Goal: Information Seeking & Learning: Understand process/instructions

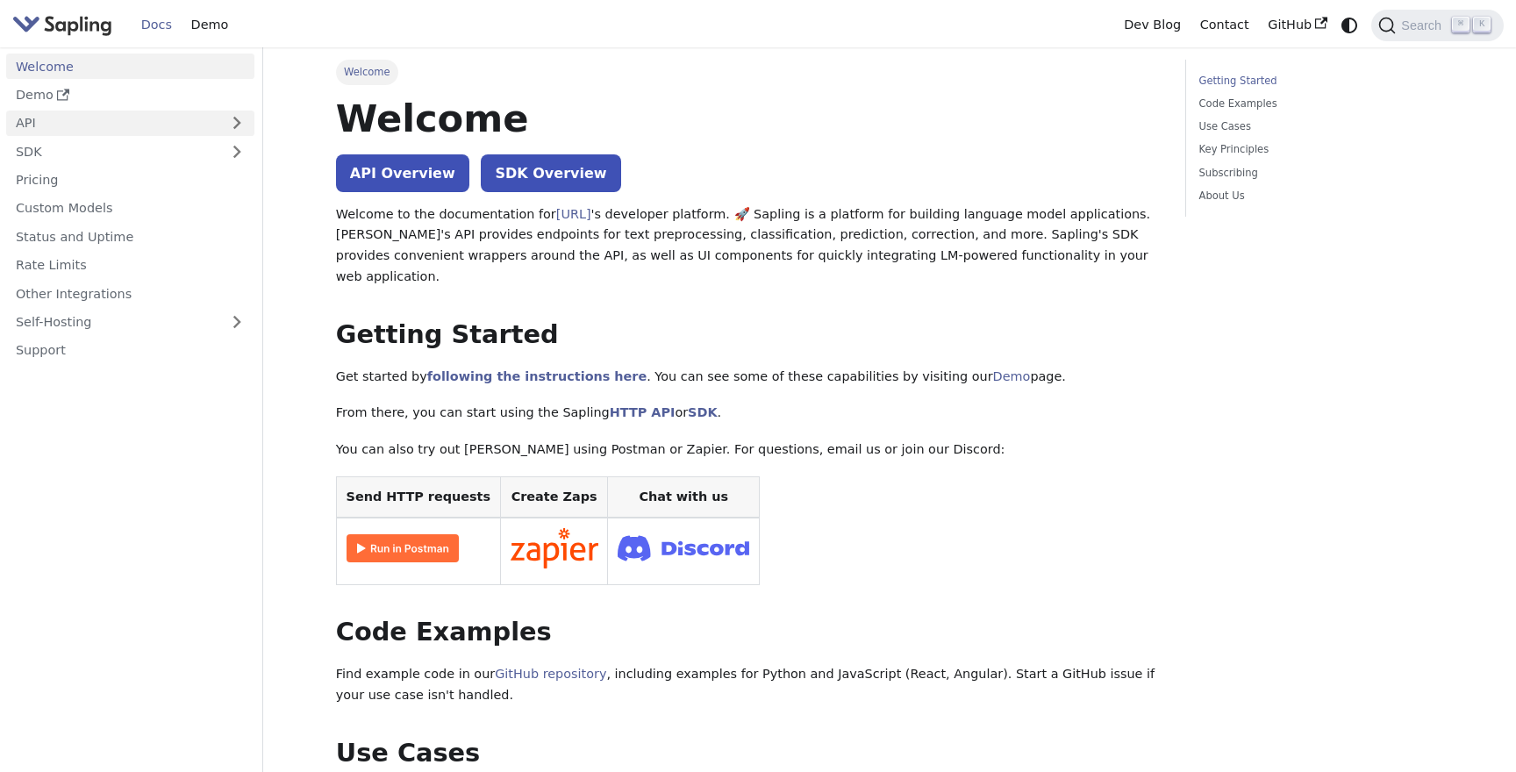
click at [175, 126] on link "API" at bounding box center [112, 123] width 213 height 25
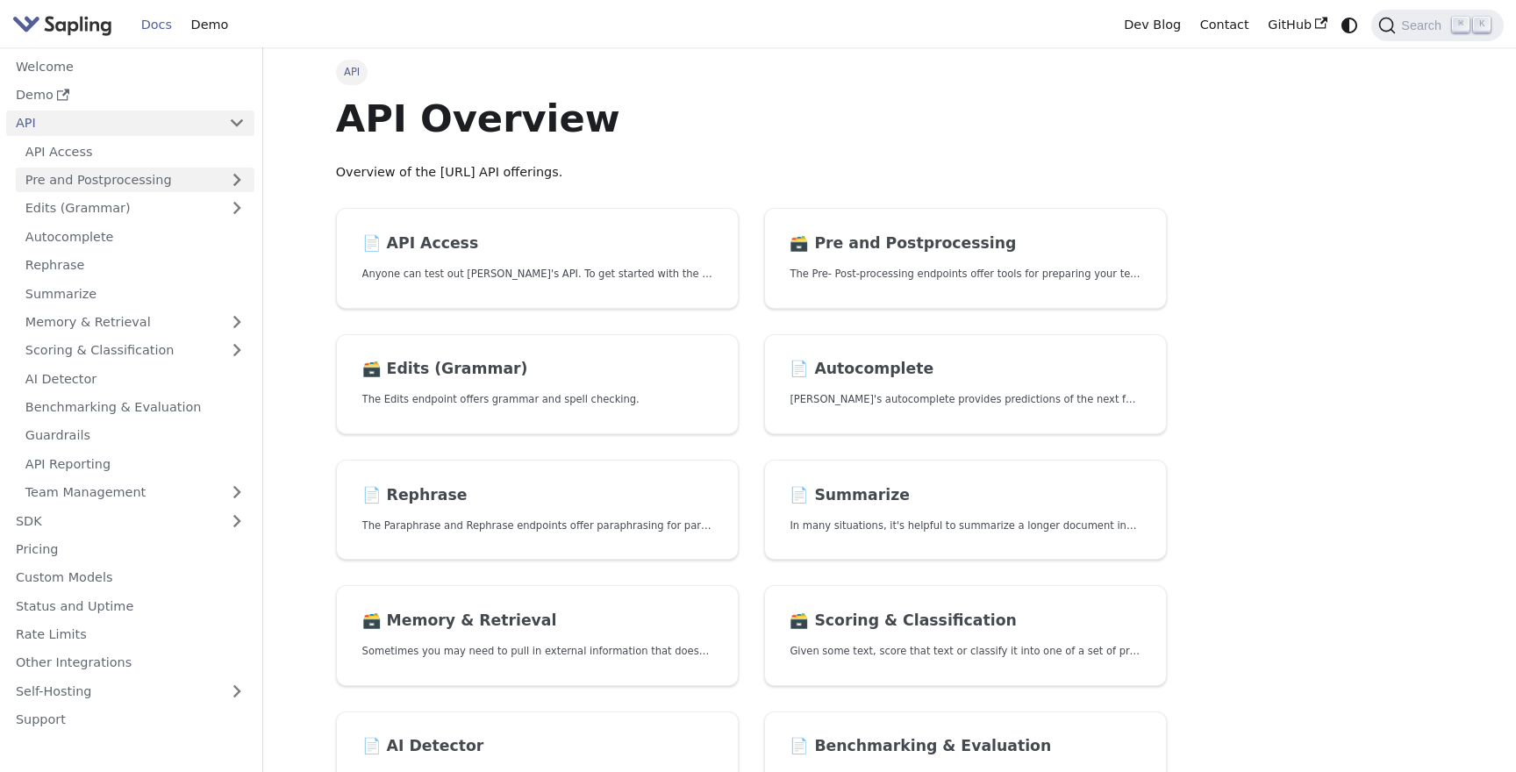
click at [168, 175] on link "Pre and Postprocessing" at bounding box center [135, 180] width 239 height 25
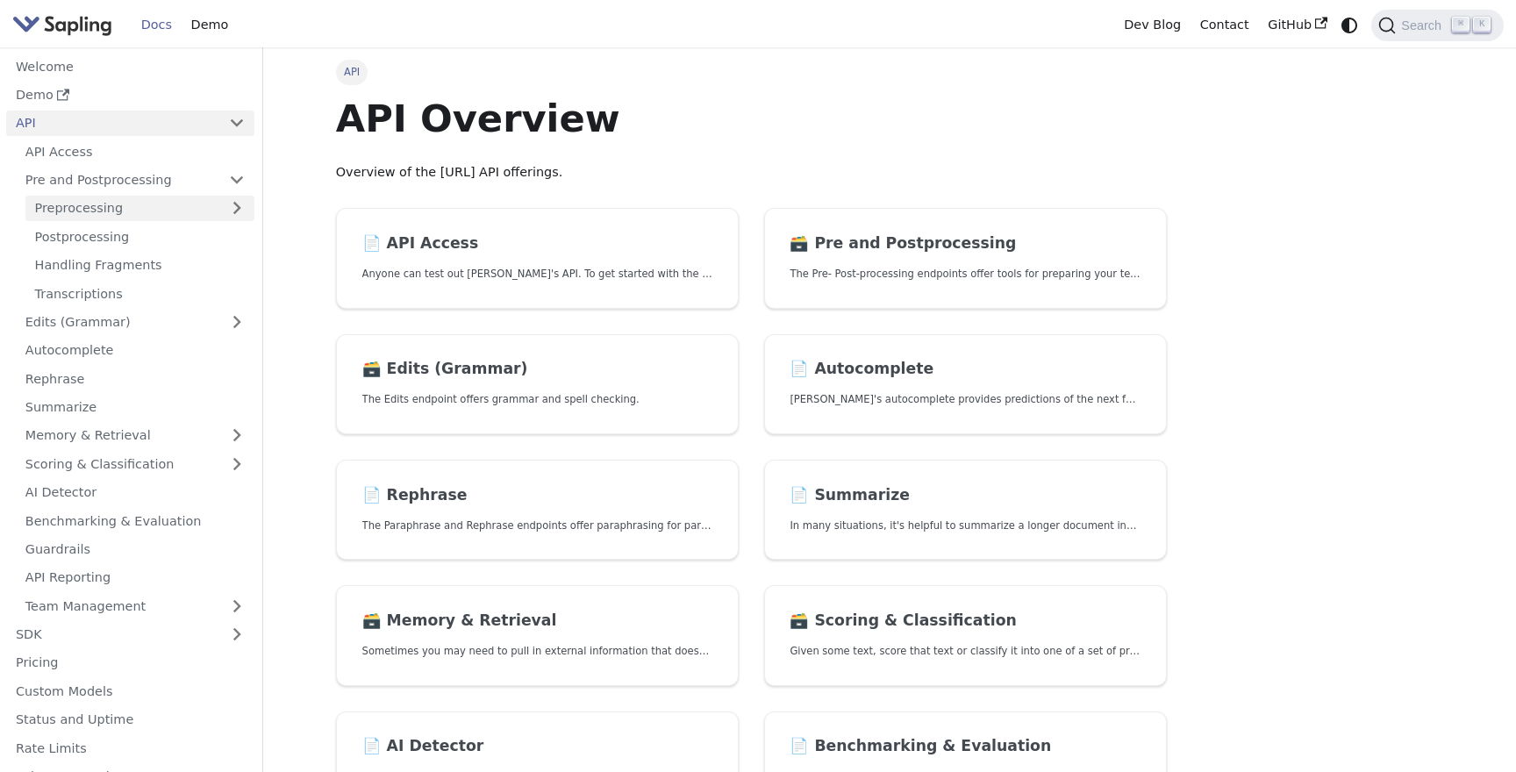
click at [160, 211] on link "Preprocessing" at bounding box center [139, 208] width 229 height 25
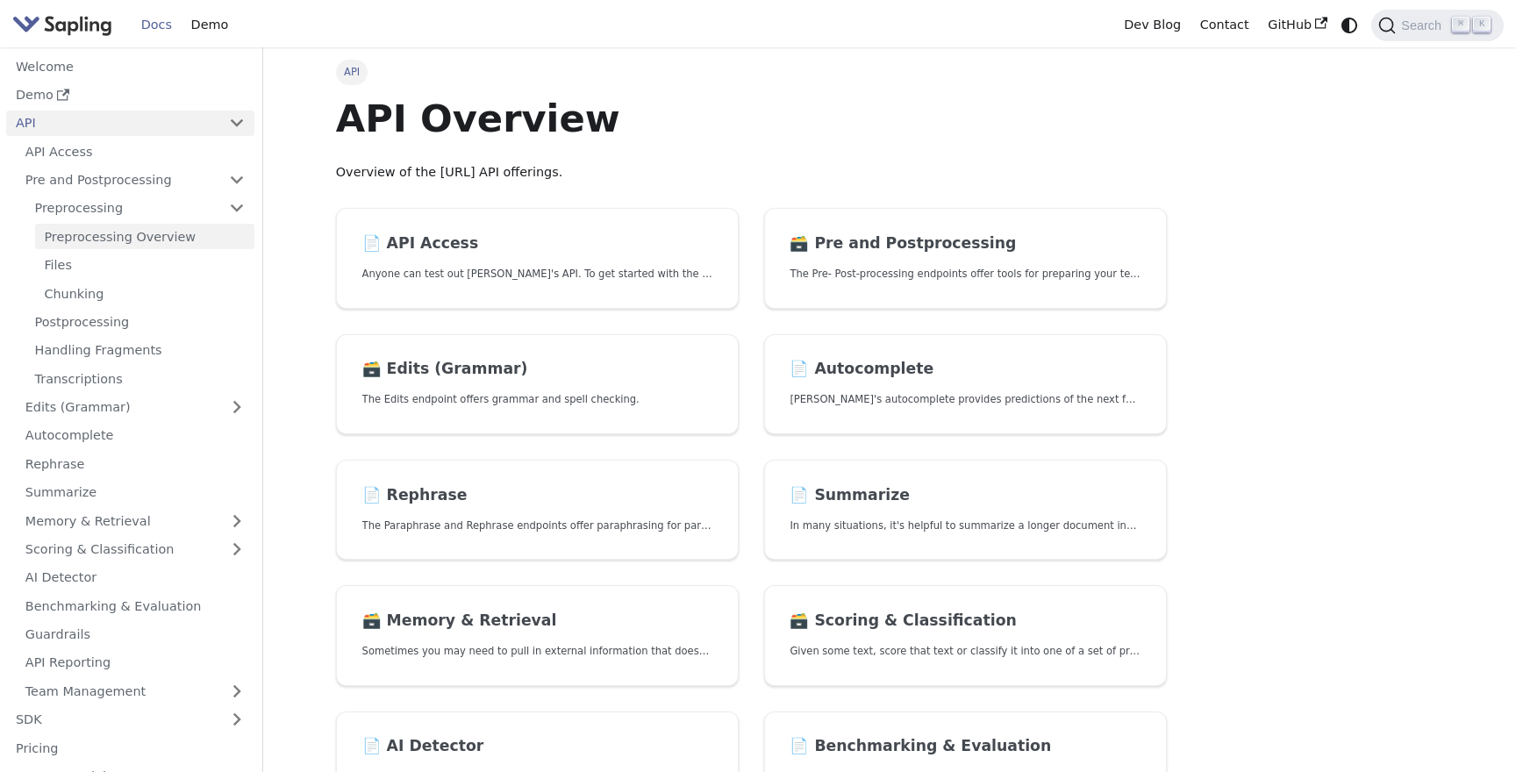
click at [139, 242] on link "Preprocessing Overview" at bounding box center [144, 236] width 219 height 25
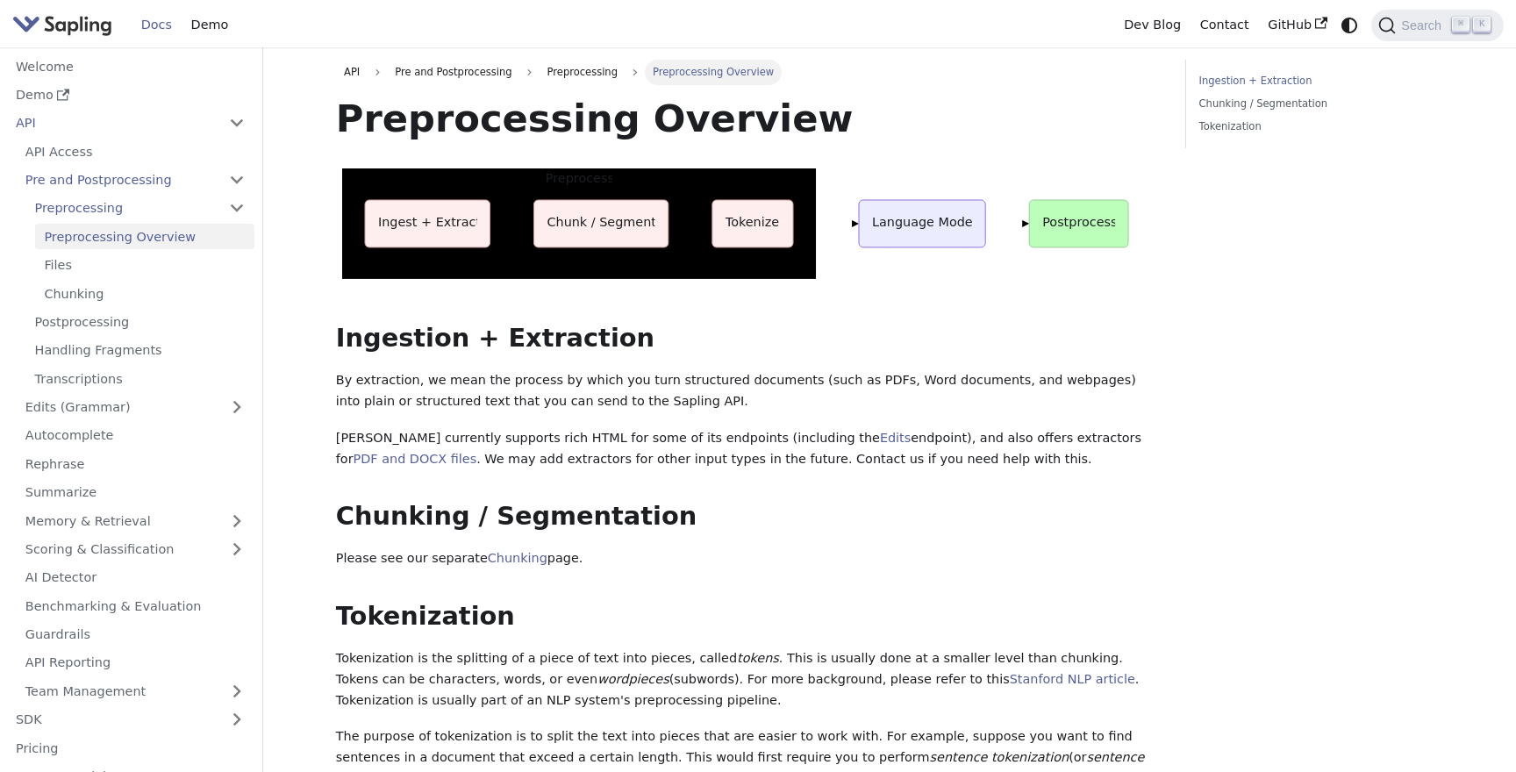
click at [936, 393] on div "Preprocessing Overview Preprocess Ingest + Extract Chunk / Segment Tokenize Lan…" at bounding box center [748, 520] width 825 height 851
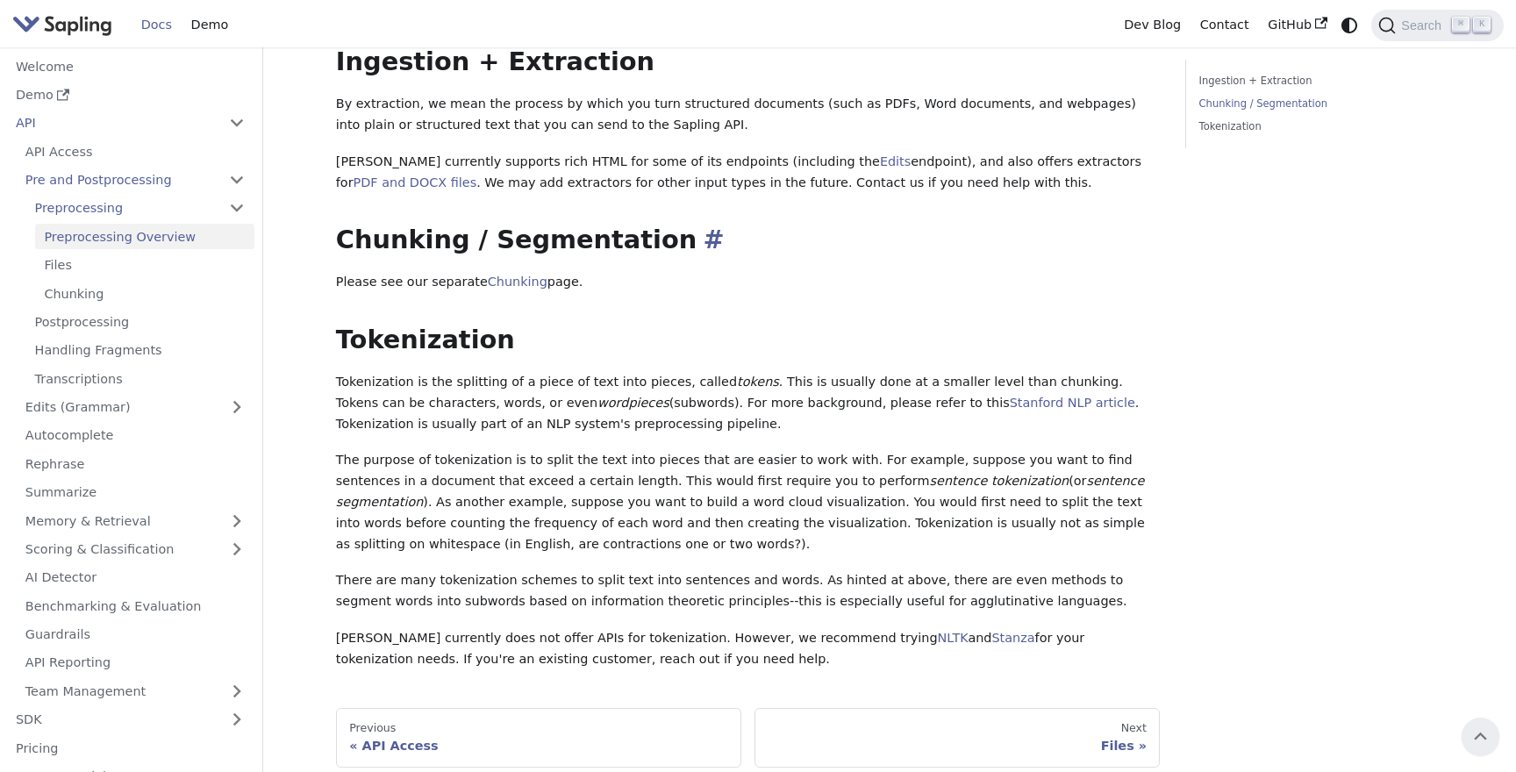
scroll to position [264, 0]
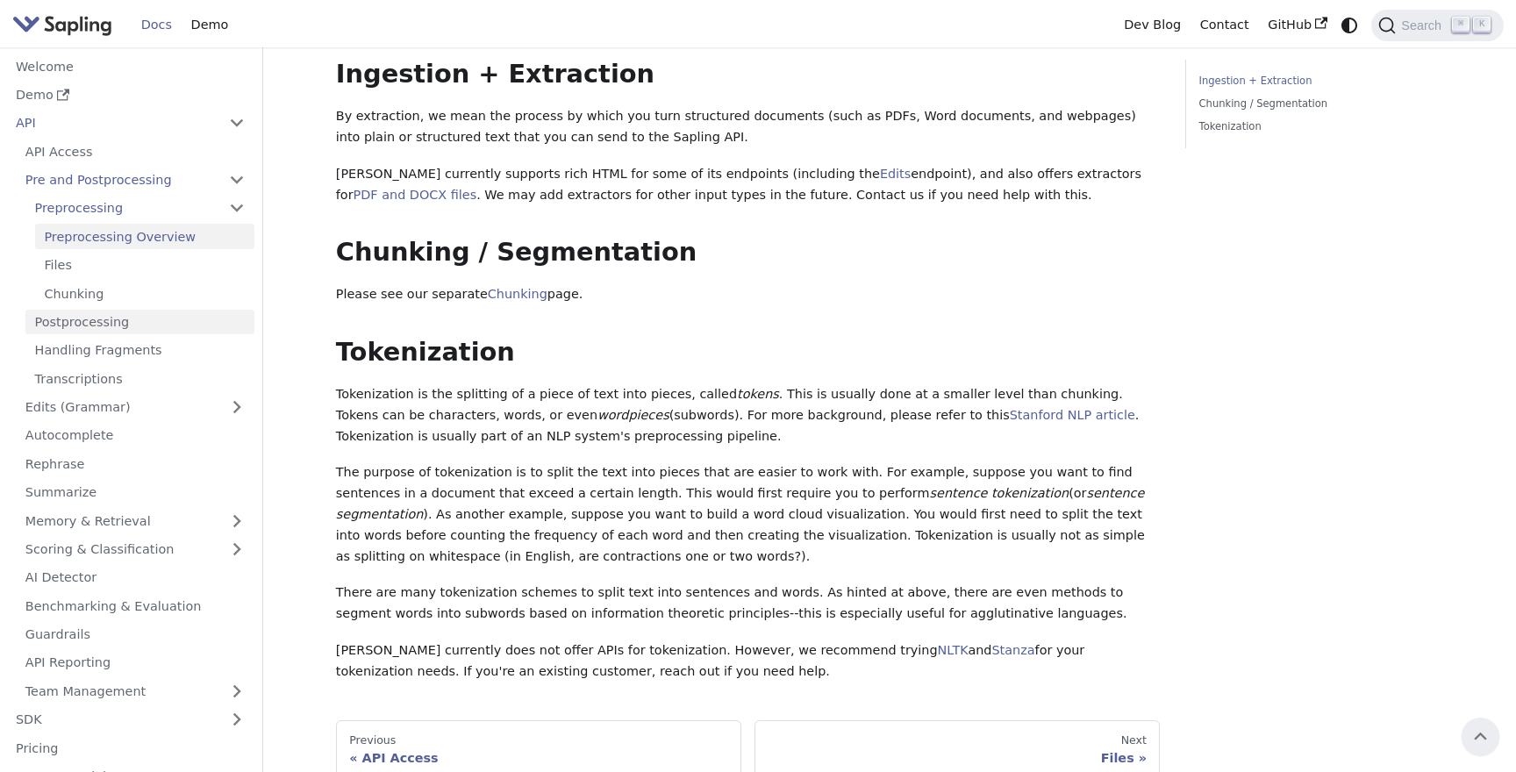
click at [119, 319] on link "Postprocessing" at bounding box center [139, 322] width 229 height 25
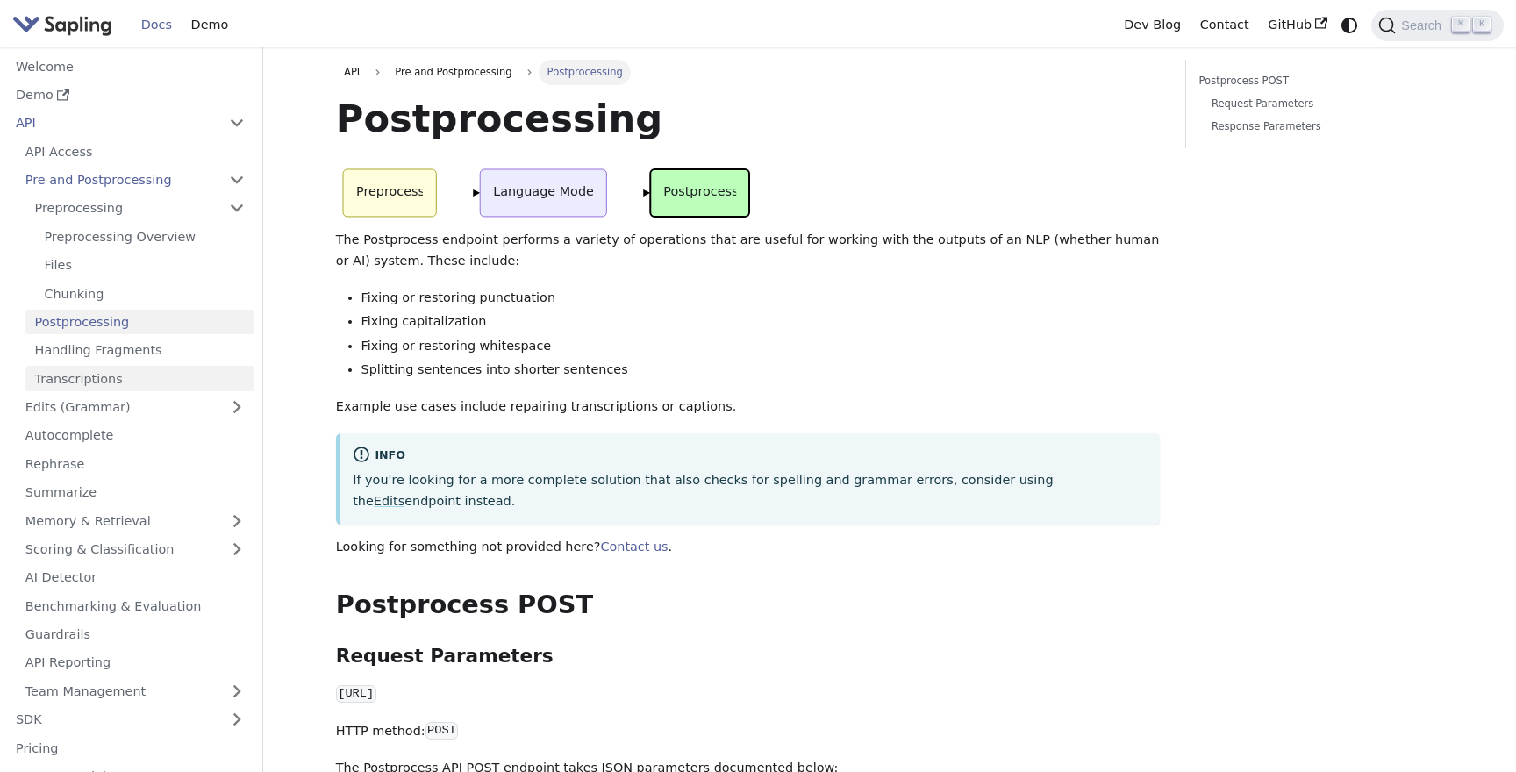
click at [117, 378] on link "Transcriptions" at bounding box center [139, 378] width 229 height 25
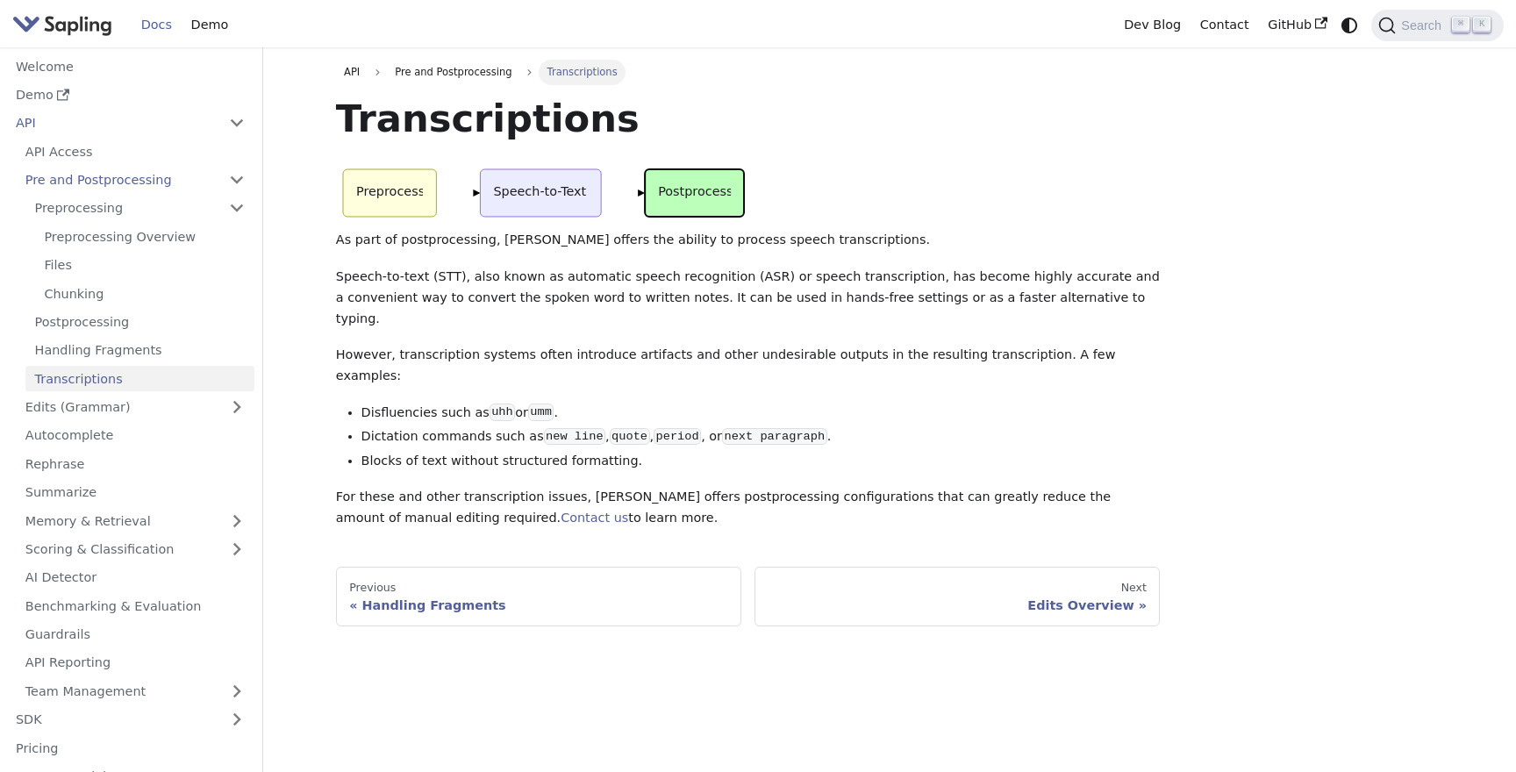
click at [1065, 154] on div "Transcriptions Preprocess Speech-to-Text Postprocess As part of postprocessing,…" at bounding box center [748, 312] width 825 height 434
click at [75, 237] on link "Preprocessing Overview" at bounding box center [144, 236] width 219 height 25
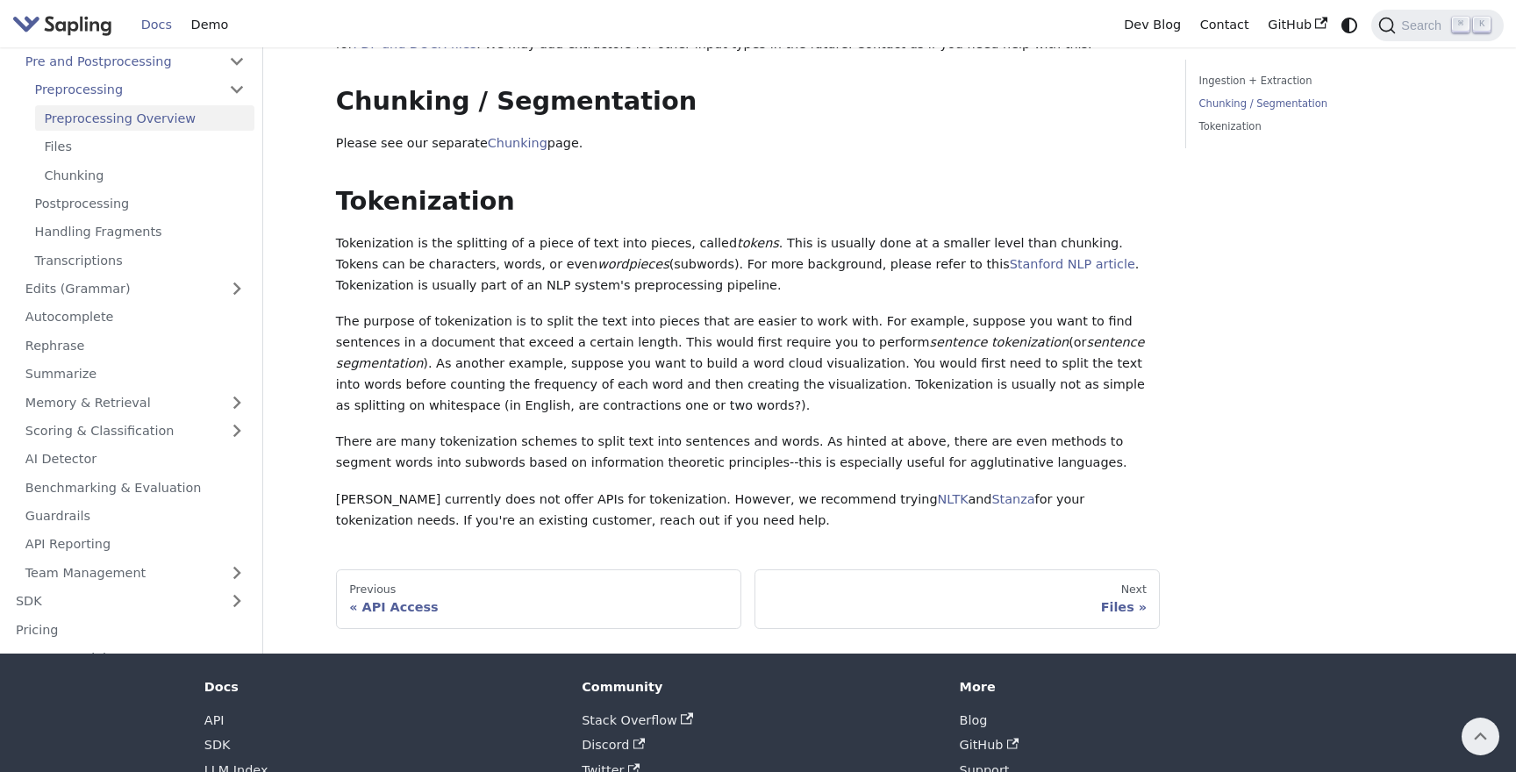
scroll to position [412, 0]
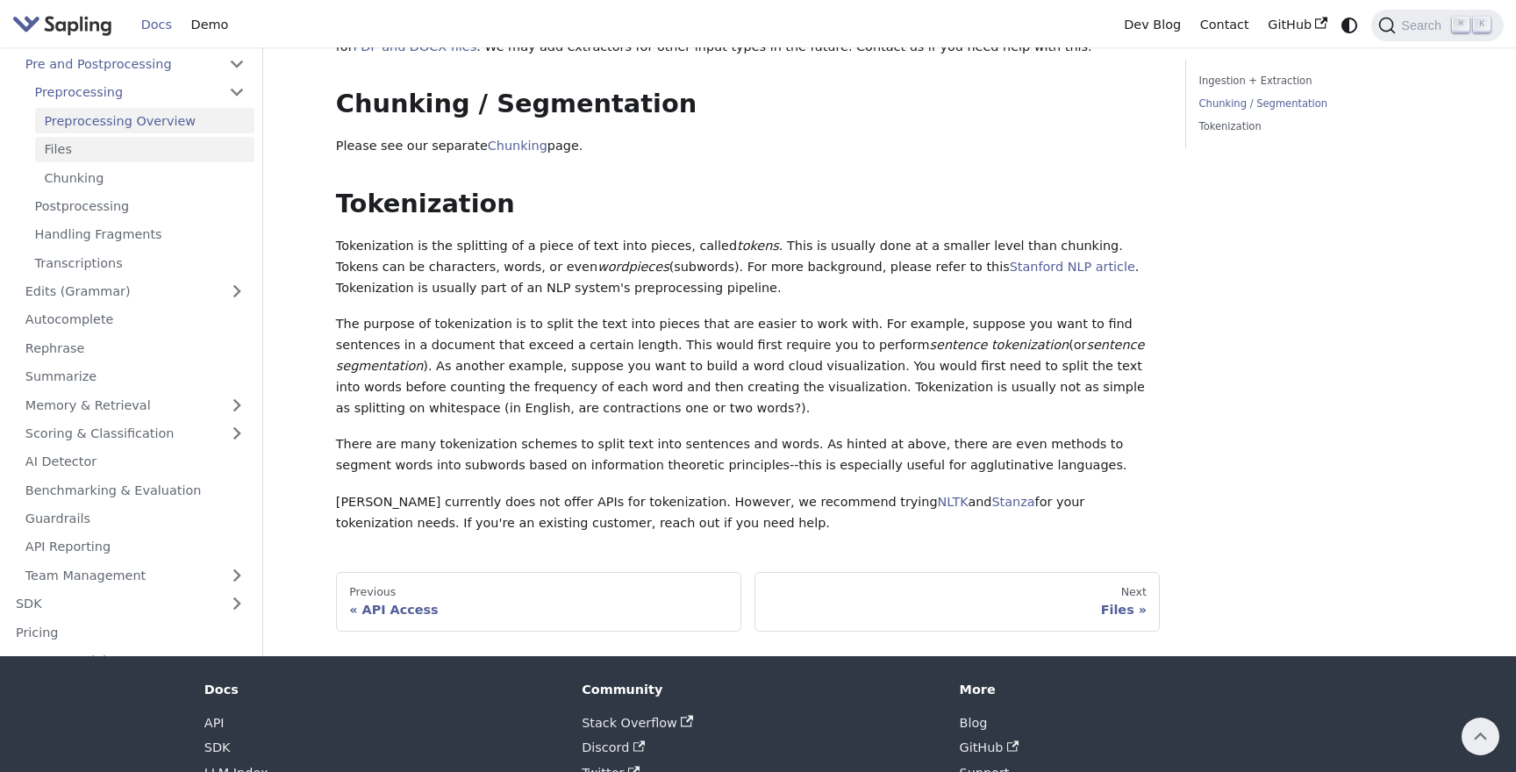
click at [97, 153] on link "Files" at bounding box center [144, 149] width 219 height 25
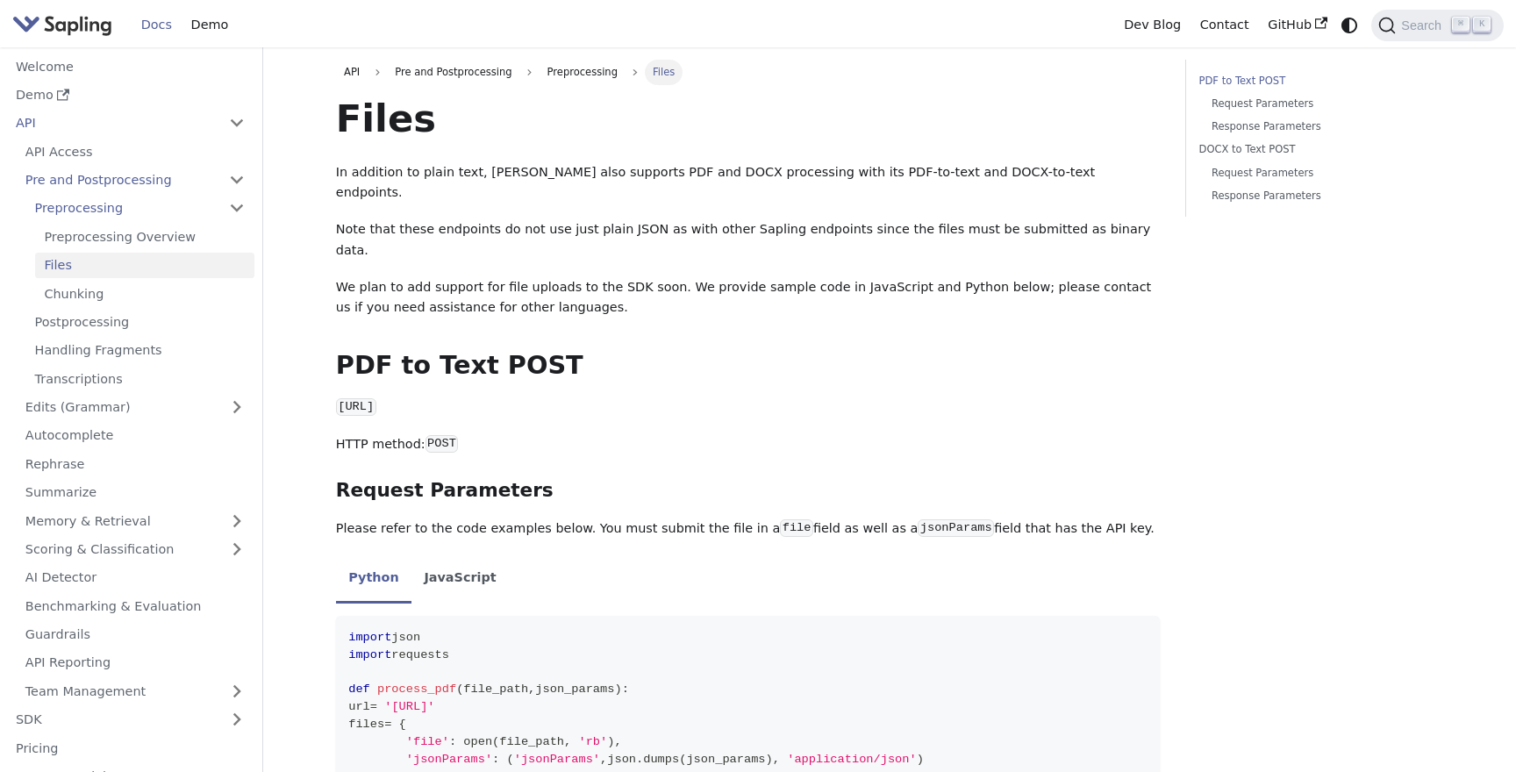
click at [962, 397] on p "[URL]" at bounding box center [748, 407] width 825 height 21
click at [162, 288] on link "Chunking" at bounding box center [144, 293] width 219 height 25
